Goal: Find specific page/section: Find specific page/section

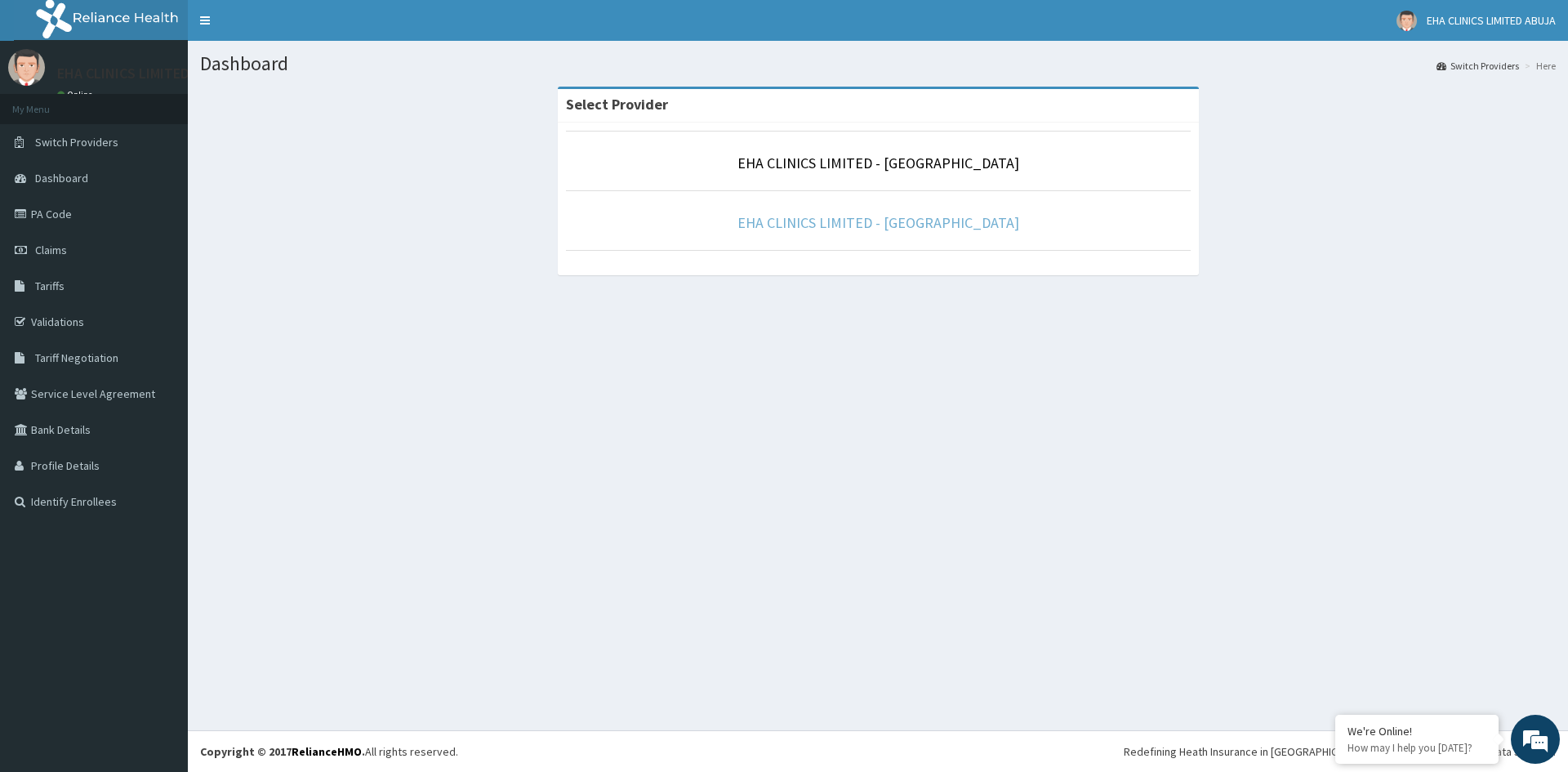
click at [856, 220] on link "EHA CLINICS LIMITED - [GEOGRAPHIC_DATA]" at bounding box center [878, 222] width 282 height 19
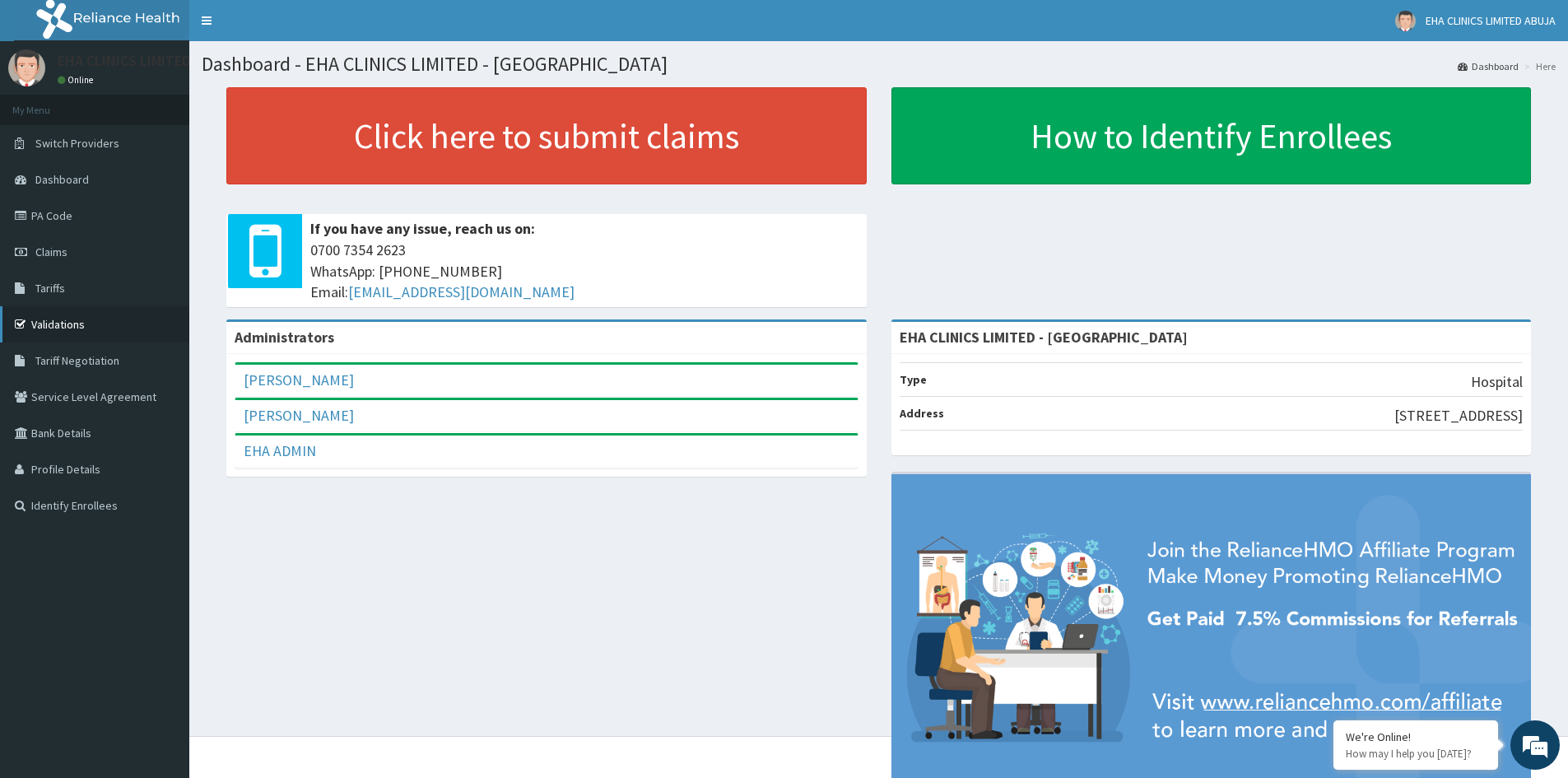
click at [59, 331] on link "Validations" at bounding box center [95, 324] width 189 height 37
